Goal: Task Accomplishment & Management: Use online tool/utility

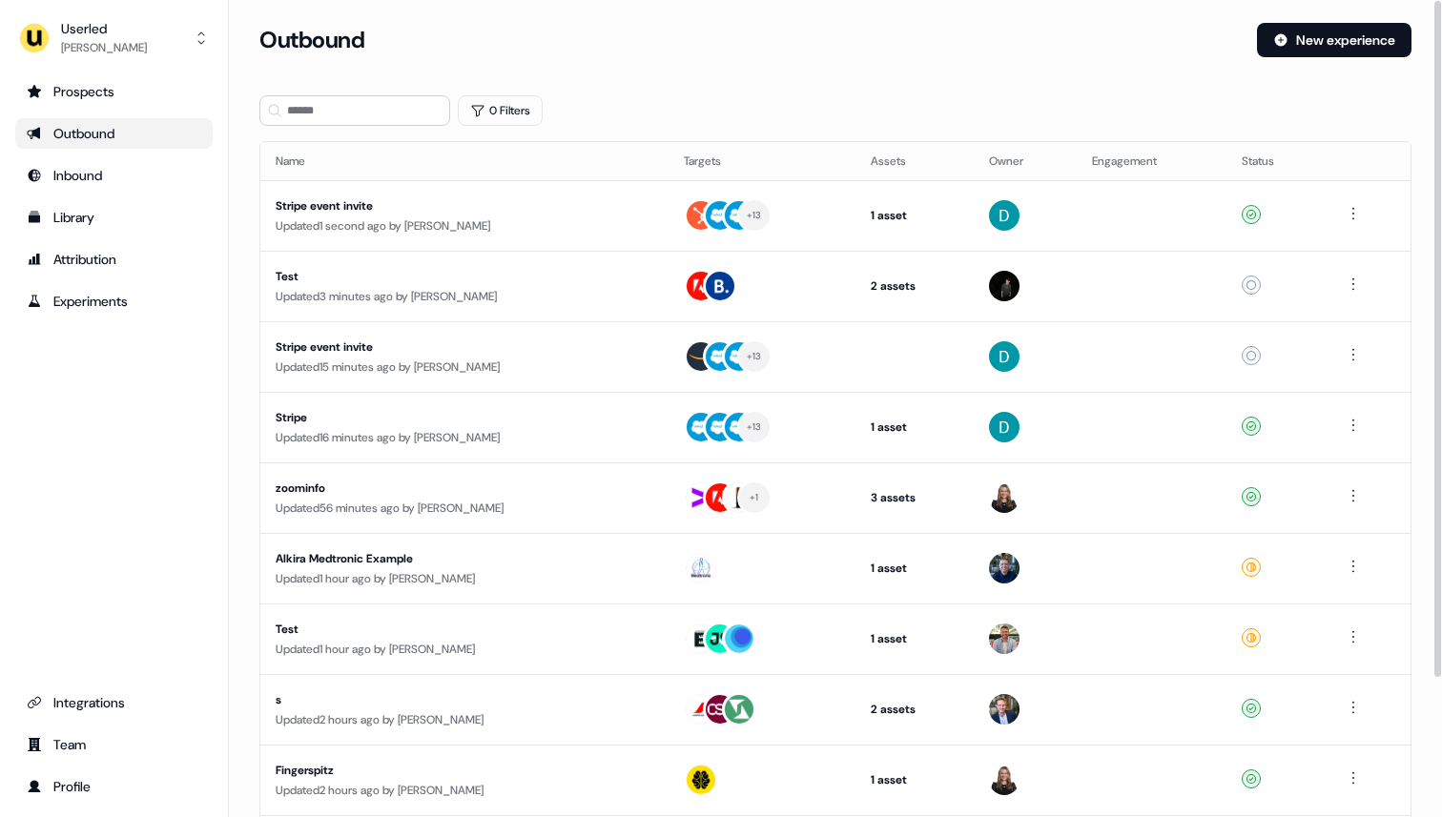
click at [115, 66] on div "Userled Ryan Hennessy Prospects Outbound Inbound Library Attribution Experiment…" at bounding box center [114, 408] width 229 height 817
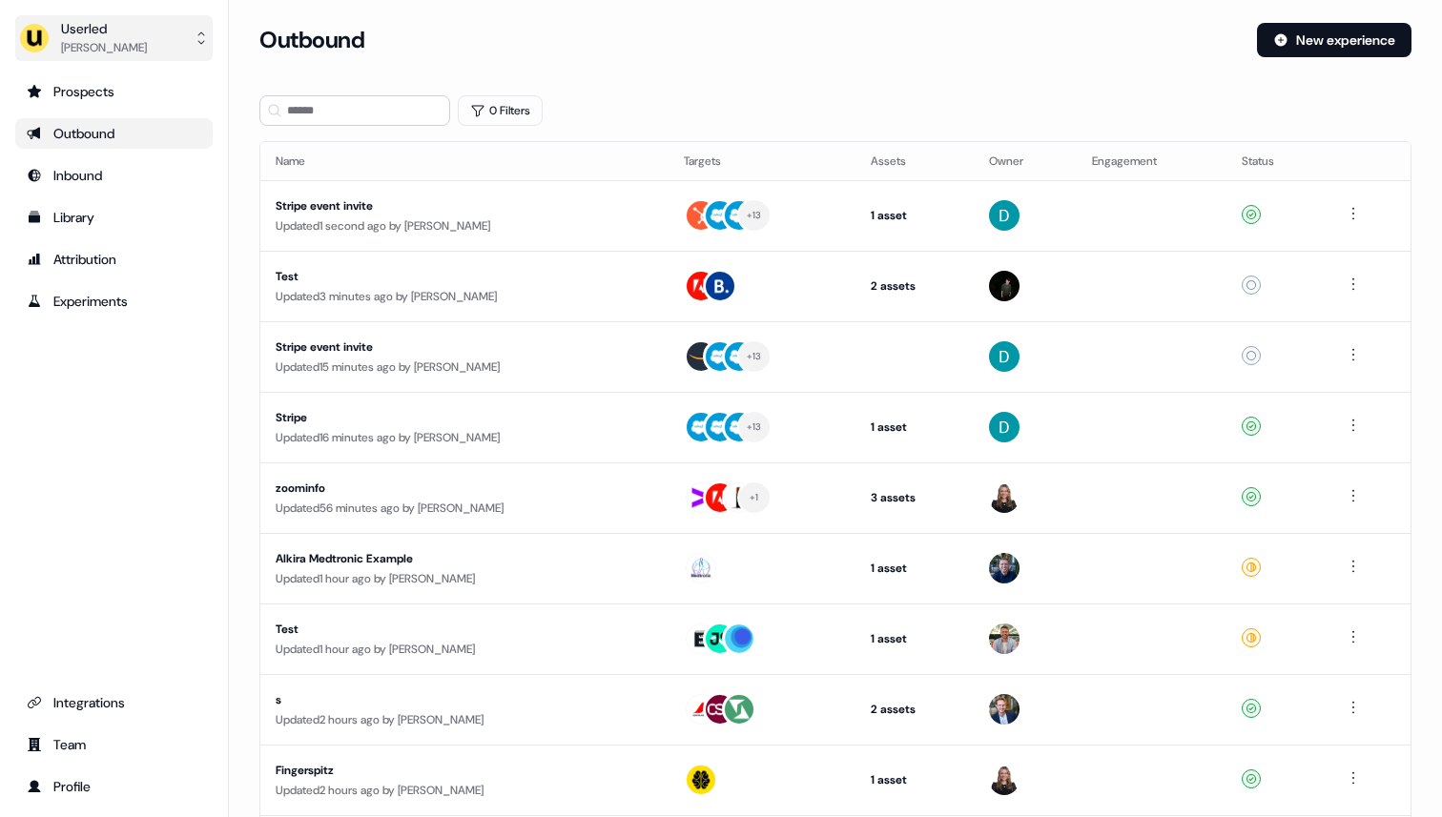
click at [100, 52] on div "Ryan Hennessy" at bounding box center [104, 47] width 86 height 19
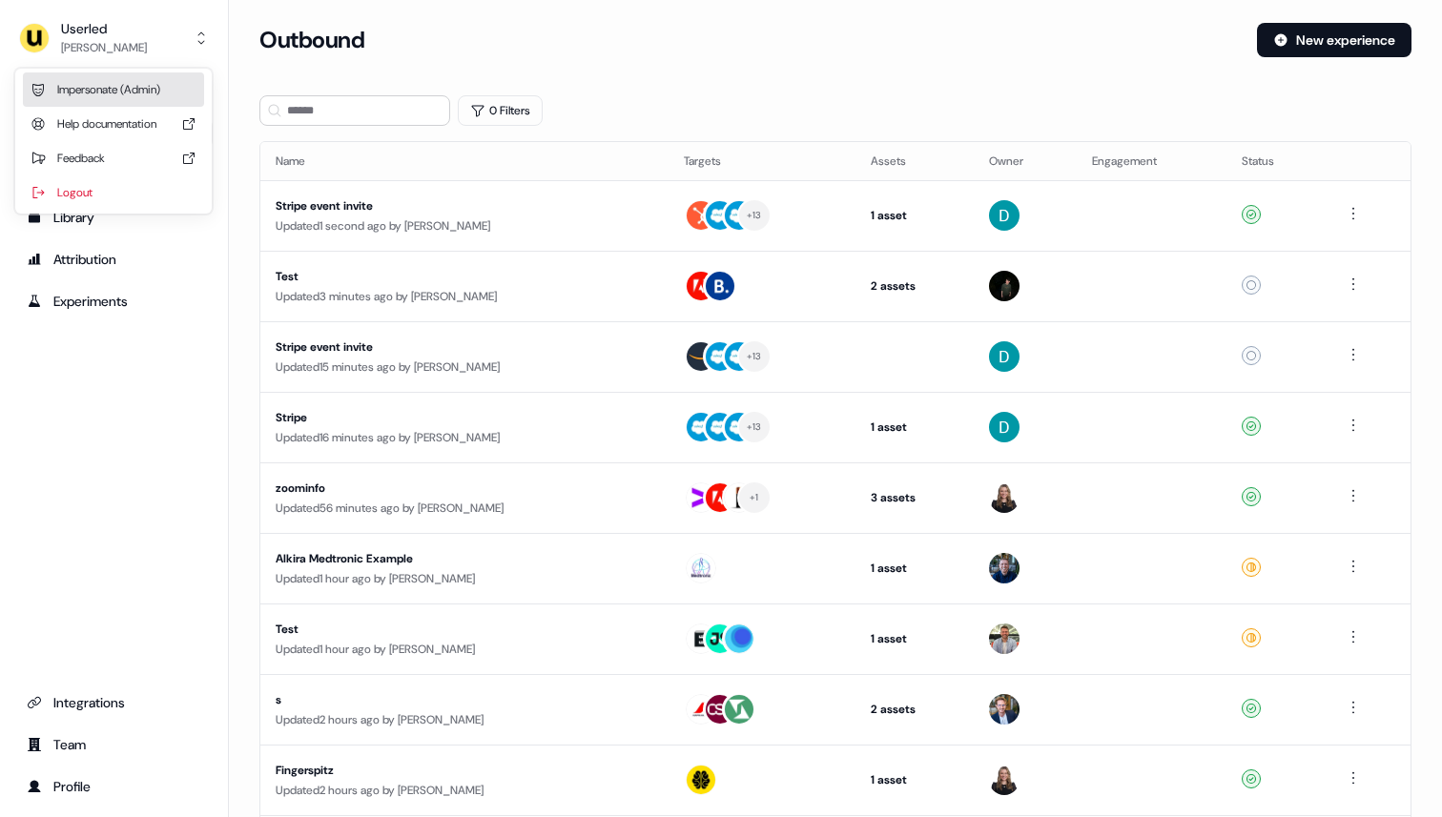
click at [99, 91] on div "Impersonate (Admin)" at bounding box center [113, 89] width 181 height 34
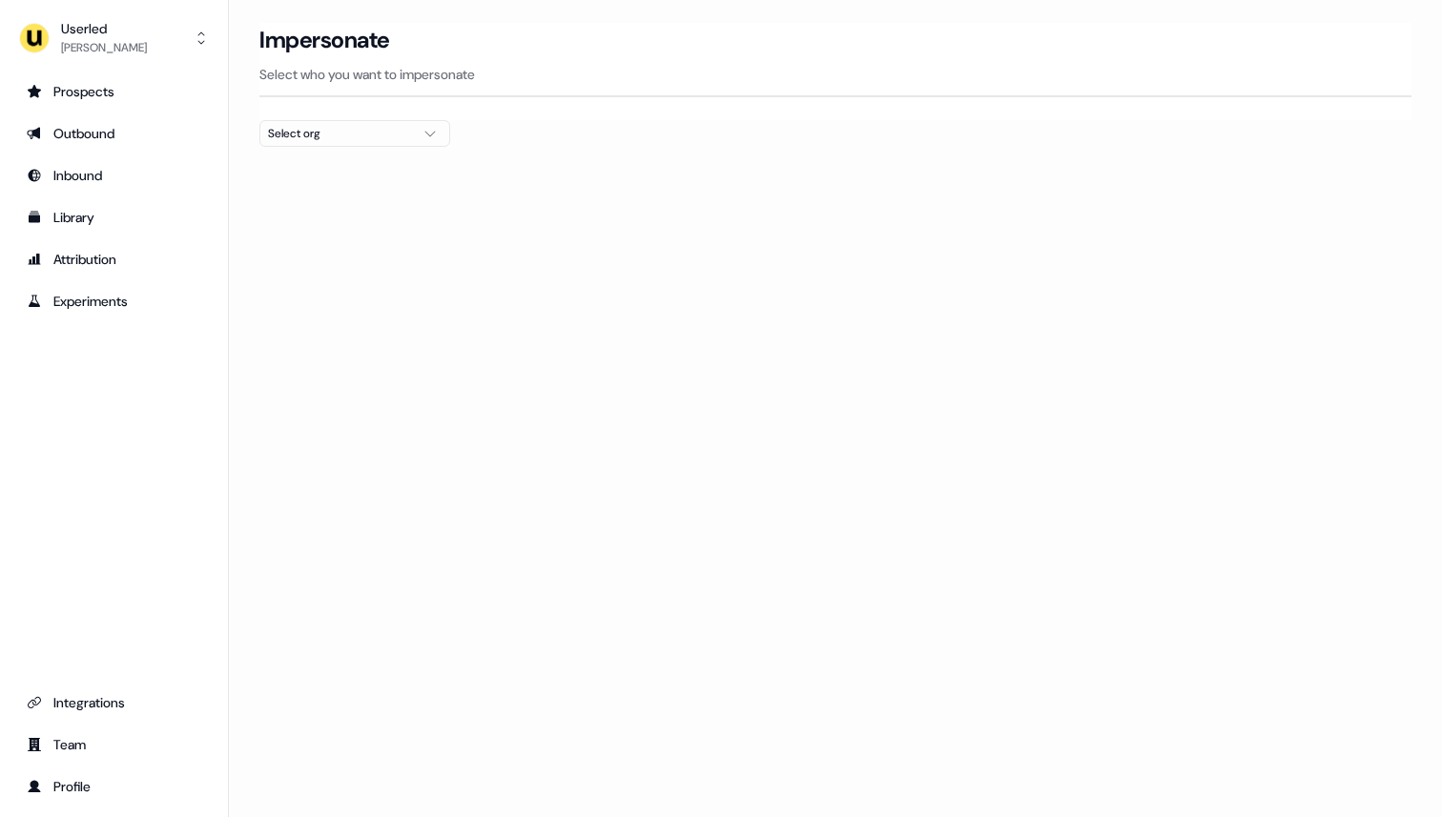
click at [420, 132] on icon "button" at bounding box center [430, 133] width 23 height 15
type input "***"
click at [409, 203] on div "Secfense Elba Security test-onsec Onsecurity onsecurity OnSecurity Sendcloud Se…" at bounding box center [354, 477] width 189 height 580
click at [601, 175] on section "Loading... Impersonate Select who you want to impersonate Select org" at bounding box center [835, 119] width 1213 height 193
click at [304, 116] on div "Impersonate Select who you want to impersonate" at bounding box center [835, 71] width 1152 height 97
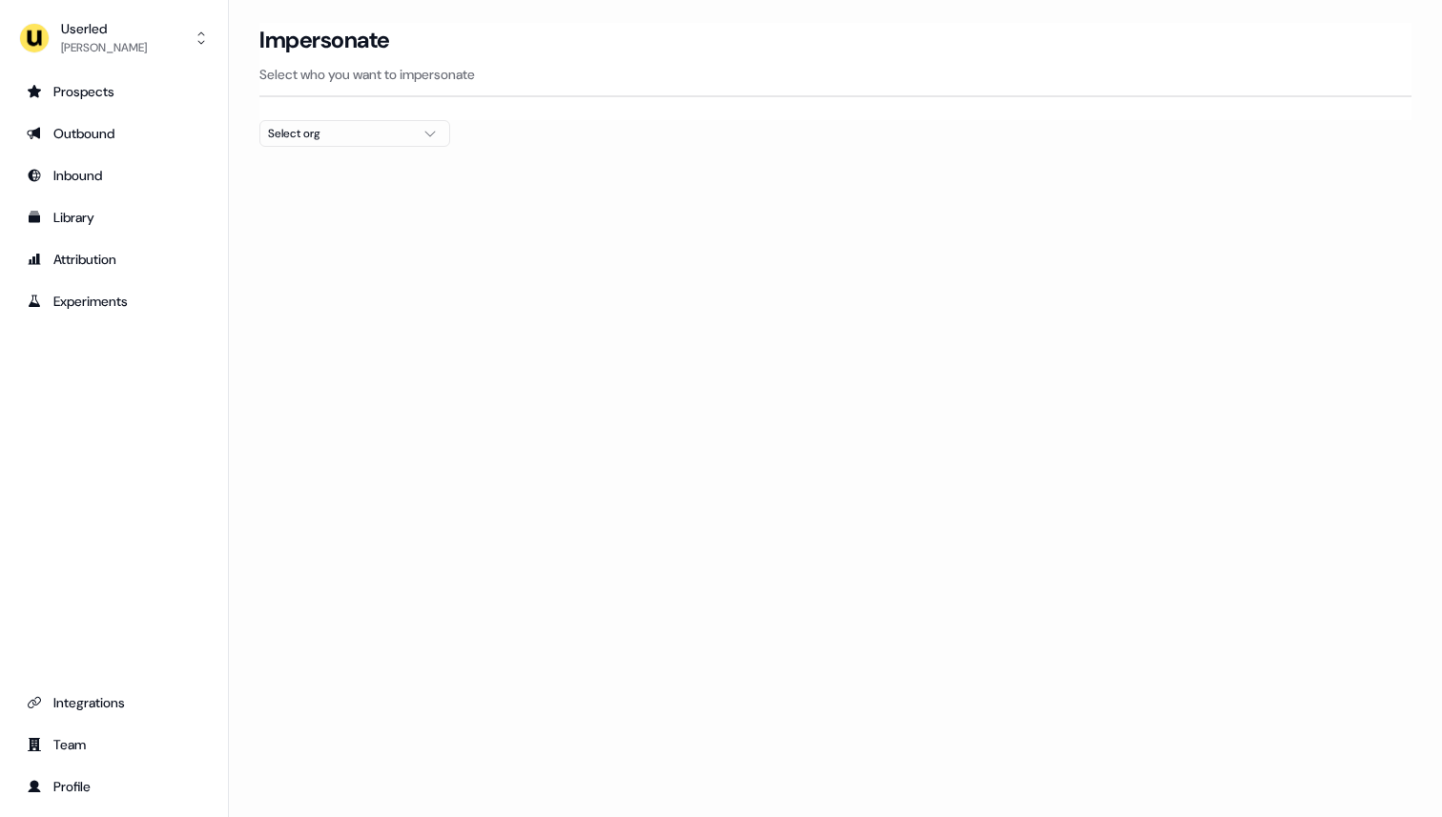
click at [306, 130] on div "Select org" at bounding box center [339, 133] width 143 height 19
type input "*"
click at [555, 184] on section "Loading... Impersonate Select who you want to impersonate Select org" at bounding box center [835, 119] width 1213 height 193
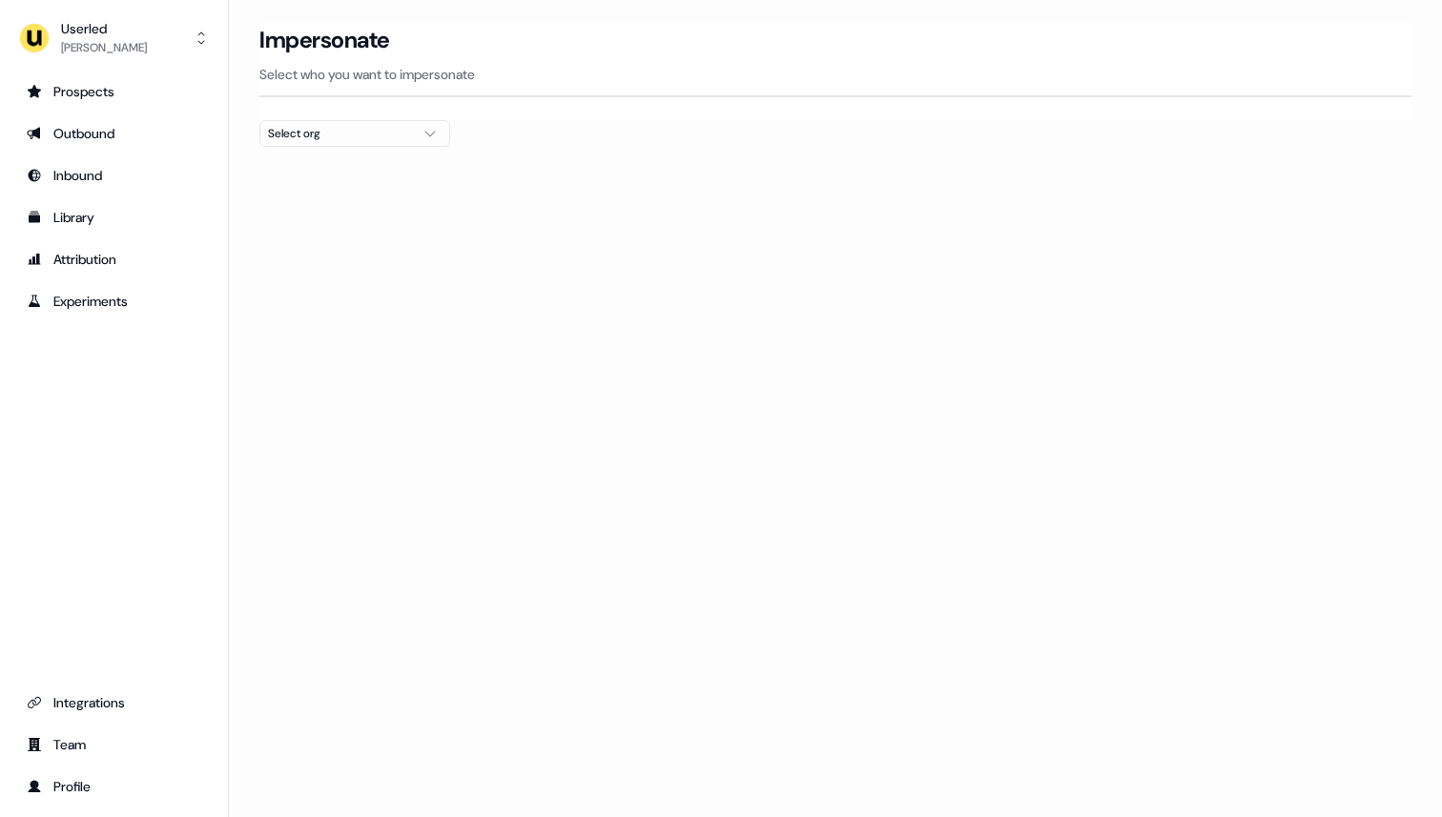
click at [414, 133] on button "Select org" at bounding box center [354, 133] width 191 height 27
